Goal: Information Seeking & Learning: Learn about a topic

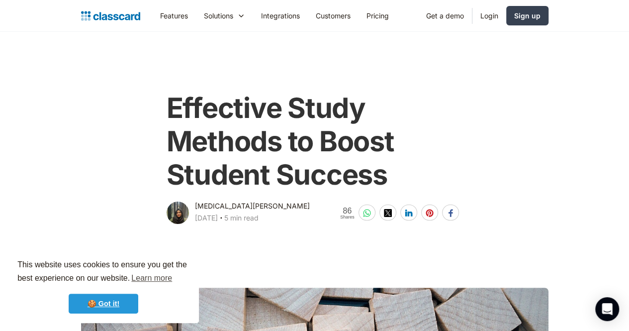
click at [108, 300] on link "🍪 Got it!" at bounding box center [104, 304] width 70 height 20
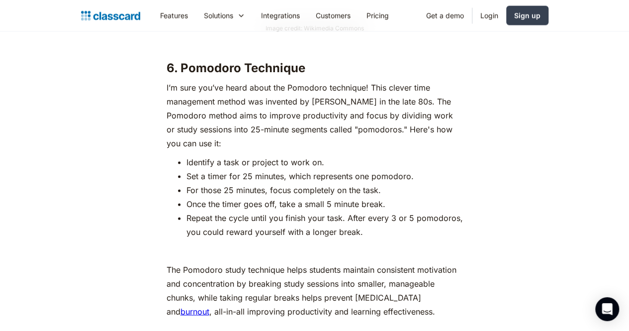
scroll to position [4767, 0]
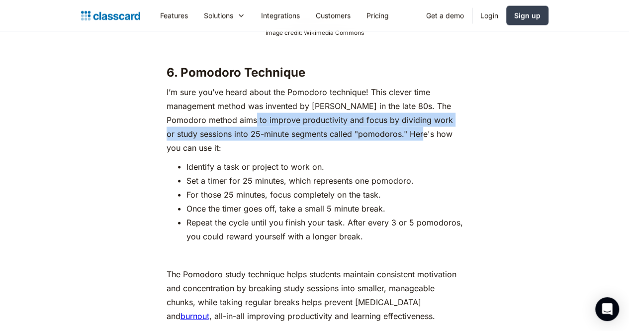
drag, startPoint x: 232, startPoint y: 87, endPoint x: 390, endPoint y: 106, distance: 159.4
click at [390, 106] on p "I’m sure you’ve heard about the Pomodoro technique! This clever time management…" at bounding box center [315, 120] width 297 height 70
copy p "aims to improve productivity and focus by dividing work or study sessions into …"
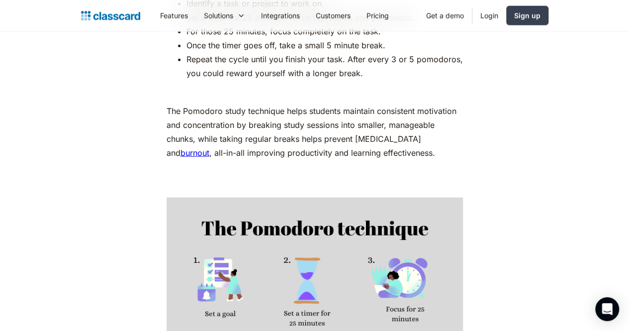
scroll to position [4930, 0]
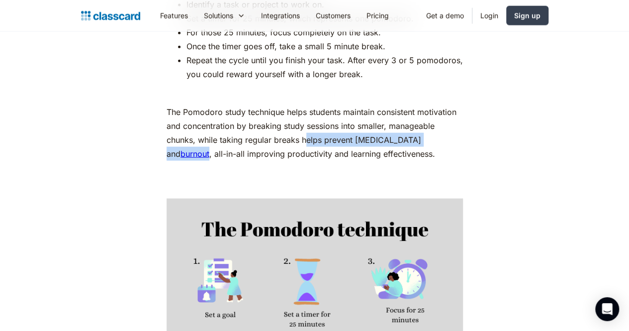
drag, startPoint x: 246, startPoint y: 109, endPoint x: 400, endPoint y: 112, distance: 154.3
click at [400, 112] on p "The Pomodoro study technique helps students maintain consistent motivation and …" at bounding box center [315, 133] width 297 height 56
copy p "elps prevent [MEDICAL_DATA] and burnout"
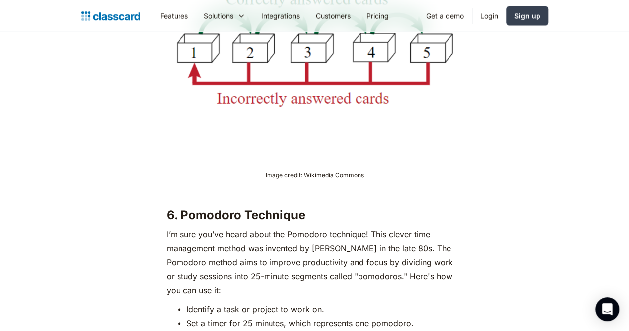
scroll to position [4625, 0]
drag, startPoint x: 304, startPoint y: 214, endPoint x: 366, endPoint y: 216, distance: 61.2
click at [366, 227] on p "I’m sure you’ve heard about the Pomodoro technique! This clever time management…" at bounding box center [315, 262] width 297 height 70
copy p "[PERSON_NAME]"
